Goal: Task Accomplishment & Management: Manage account settings

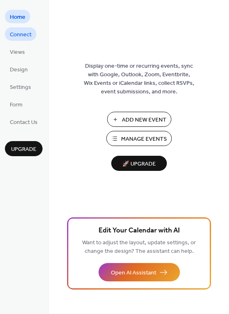
click at [23, 35] on span "Connect" at bounding box center [21, 35] width 22 height 9
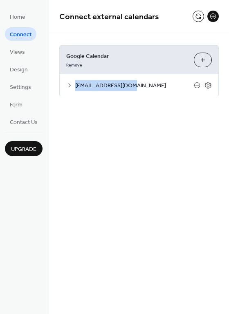
drag, startPoint x: 119, startPoint y: 87, endPoint x: 75, endPoint y: 85, distance: 44.5
click at [75, 85] on div "[EMAIL_ADDRESS][DOMAIN_NAME]" at bounding box center [139, 85] width 158 height 22
copy span "[EMAIL_ADDRESS][DOMAIN_NAME]"
click at [207, 86] on icon at bounding box center [207, 85] width 7 height 7
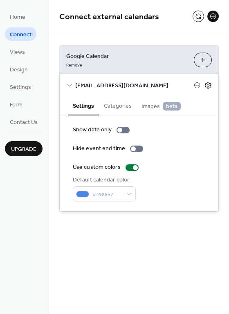
click at [207, 86] on icon at bounding box center [207, 85] width 7 height 7
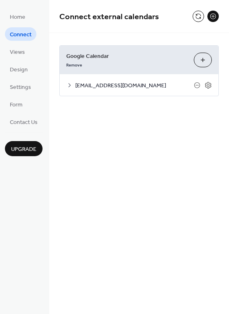
click at [204, 65] on button "Choose Calendars" at bounding box center [203, 60] width 18 height 15
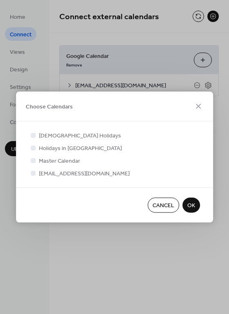
click at [54, 112] on div "Choose Calendars" at bounding box center [114, 107] width 197 height 30
click at [195, 107] on icon at bounding box center [198, 107] width 10 height 10
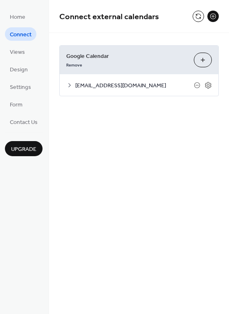
click at [214, 18] on button at bounding box center [212, 16] width 11 height 11
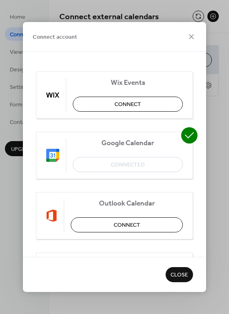
click at [133, 166] on div "Google Calendar Connected" at bounding box center [114, 155] width 157 height 47
click at [176, 274] on span "Close" at bounding box center [179, 275] width 18 height 9
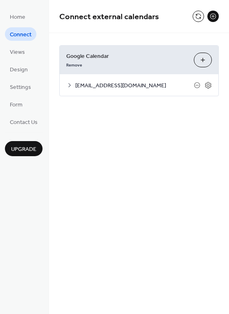
drag, startPoint x: 99, startPoint y: 86, endPoint x: 88, endPoint y: 88, distance: 11.1
click at [99, 87] on span "[EMAIL_ADDRESS][DOMAIN_NAME]" at bounding box center [134, 86] width 118 height 9
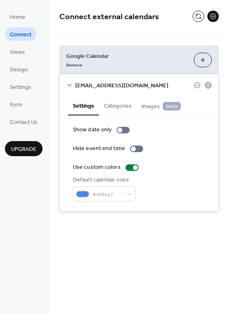
click at [115, 106] on button "Categories" at bounding box center [118, 105] width 38 height 19
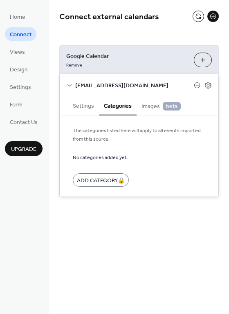
click at [160, 106] on span "Images beta" at bounding box center [160, 106] width 39 height 9
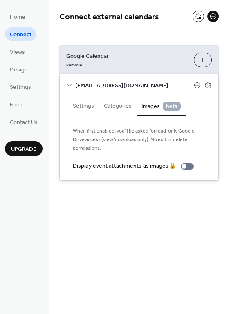
click at [78, 110] on button "Settings" at bounding box center [83, 105] width 31 height 19
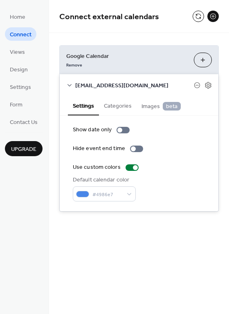
click at [117, 88] on span "[EMAIL_ADDRESS][DOMAIN_NAME]" at bounding box center [134, 86] width 118 height 9
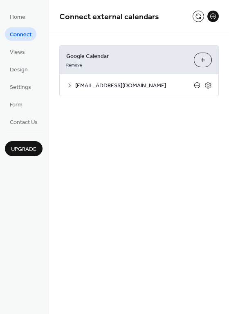
click at [198, 85] on icon at bounding box center [197, 85] width 7 height 7
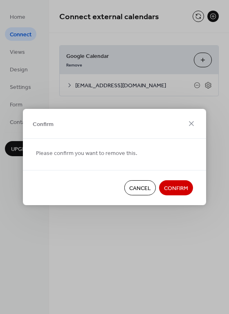
click at [139, 193] on span "Cancel" at bounding box center [140, 189] width 22 height 9
